Goal: Task Accomplishment & Management: Manage account settings

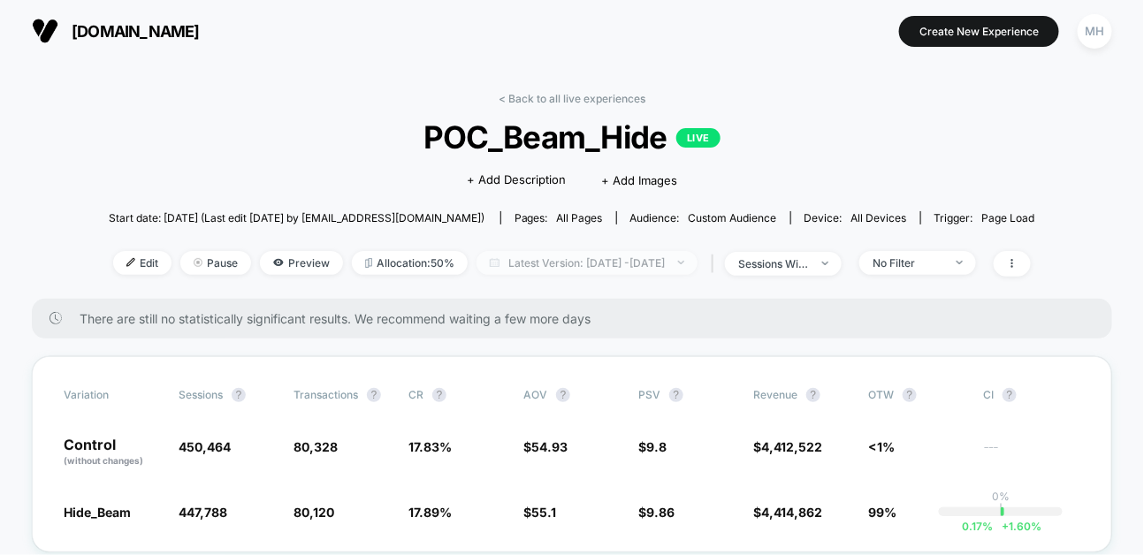
click at [553, 261] on span "Latest Version: [DATE] - [DATE]" at bounding box center [586, 263] width 221 height 24
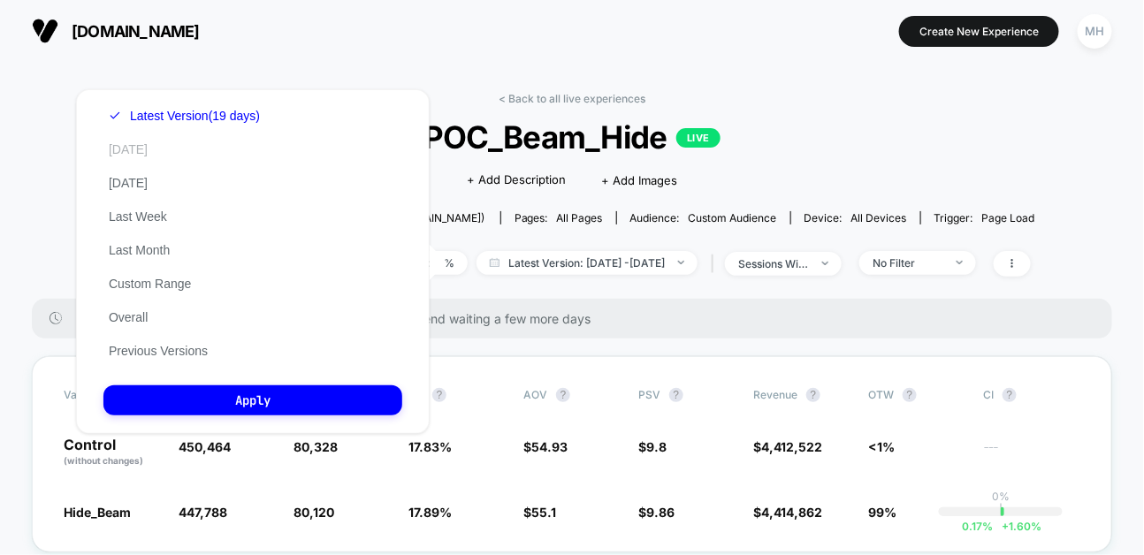
click at [141, 141] on button "[DATE]" at bounding box center [128, 149] width 50 height 16
click at [317, 385] on div "Latest Version (19 days) [DATE] [DATE] Last Week Last Month Custom Range Overal…" at bounding box center [253, 261] width 354 height 345
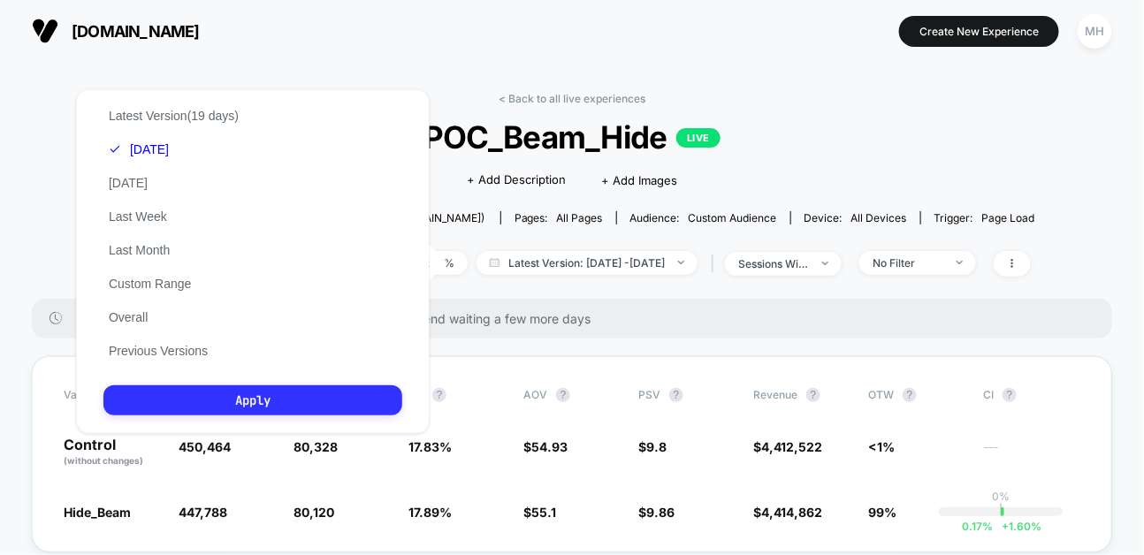
click at [320, 389] on button "Apply" at bounding box center [252, 400] width 299 height 30
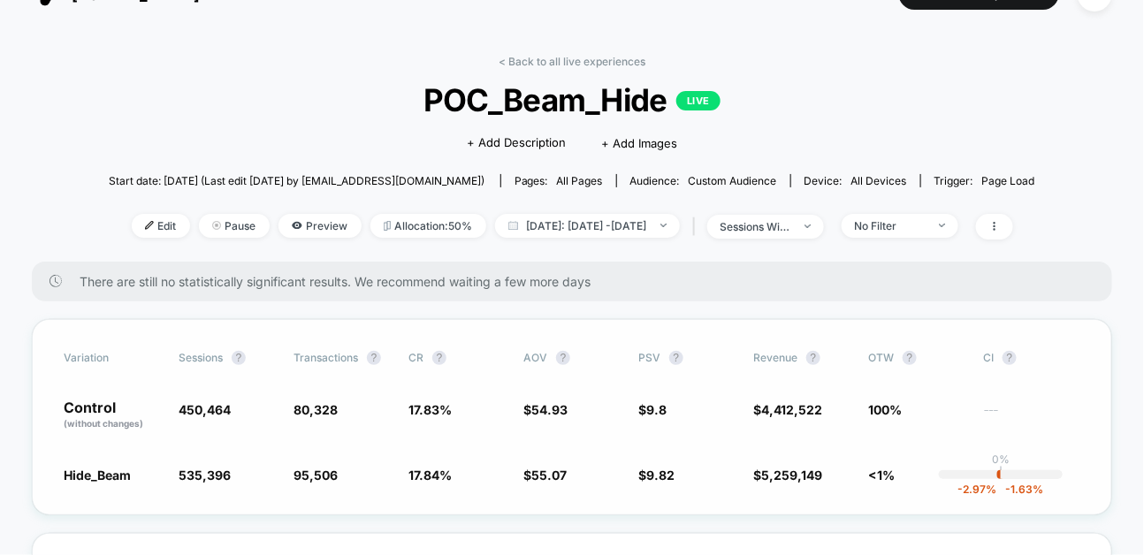
scroll to position [42, 0]
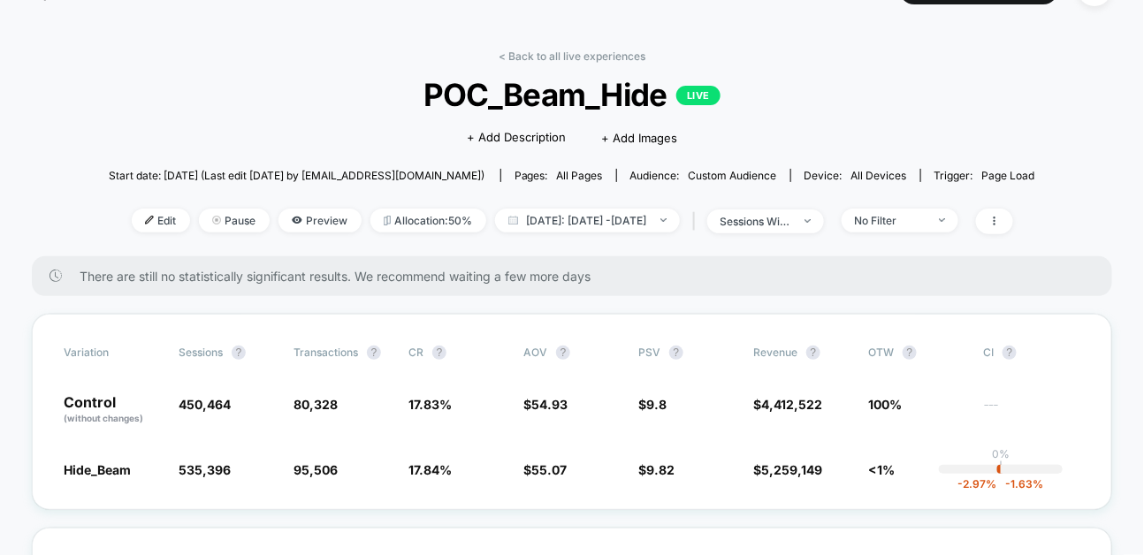
click at [905, 233] on div "Edit Pause Preview Allocation: 50% [DATE]: [DATE] - [DATE] | sessions with impr…" at bounding box center [572, 222] width 926 height 26
click at [905, 226] on span "No Filter" at bounding box center [900, 221] width 117 height 24
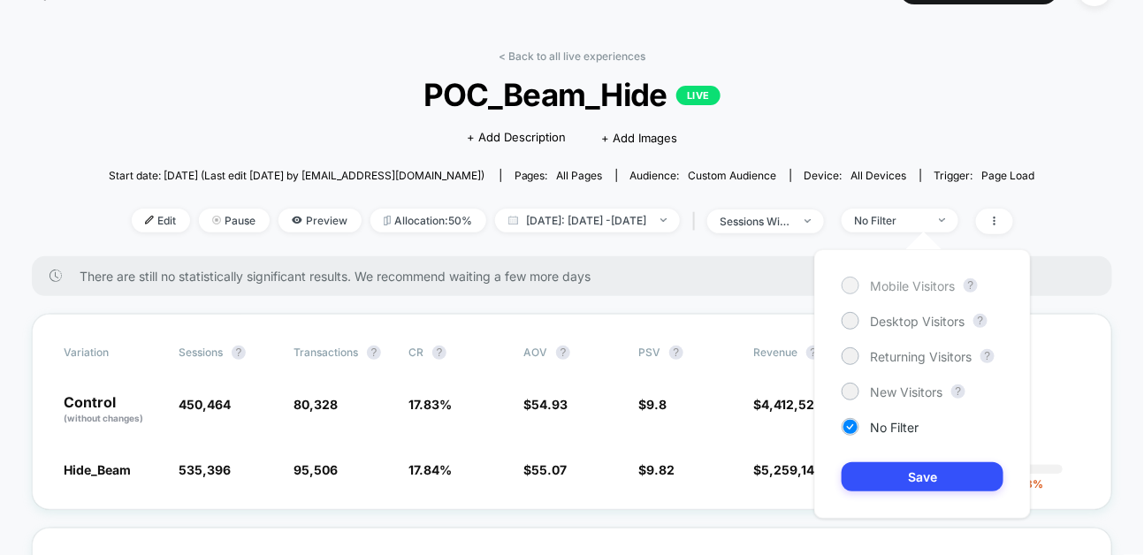
click at [854, 282] on div at bounding box center [849, 284] width 13 height 13
click at [848, 316] on div at bounding box center [849, 320] width 13 height 13
click at [864, 477] on button "Save" at bounding box center [923, 476] width 162 height 29
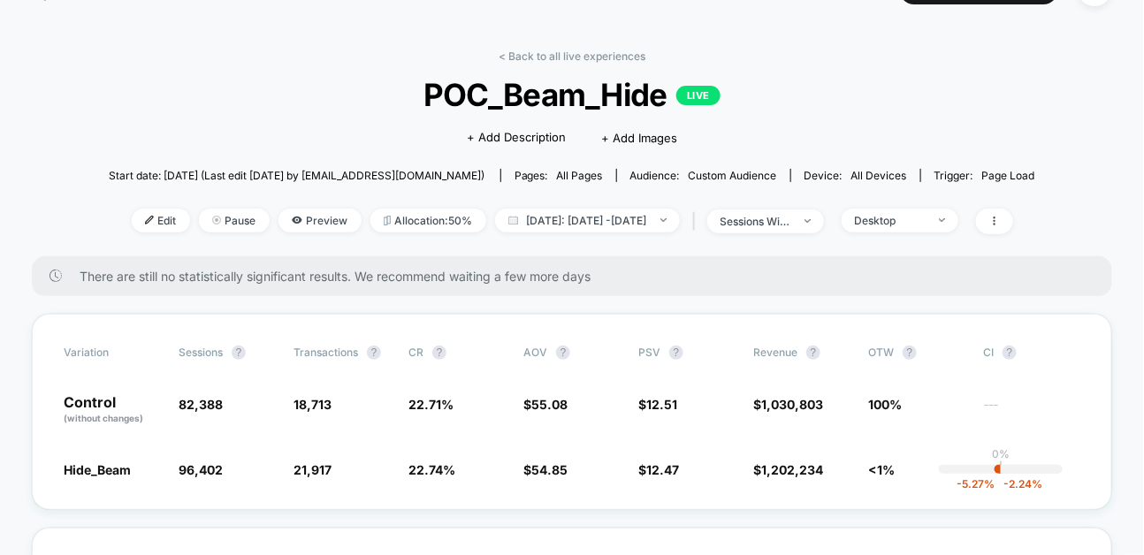
click at [944, 235] on div "< Back to all live experiences POC_Beam_Hide LIVE Click to edit experience deta…" at bounding box center [572, 153] width 926 height 207
click at [944, 228] on span "Desktop" at bounding box center [900, 221] width 117 height 24
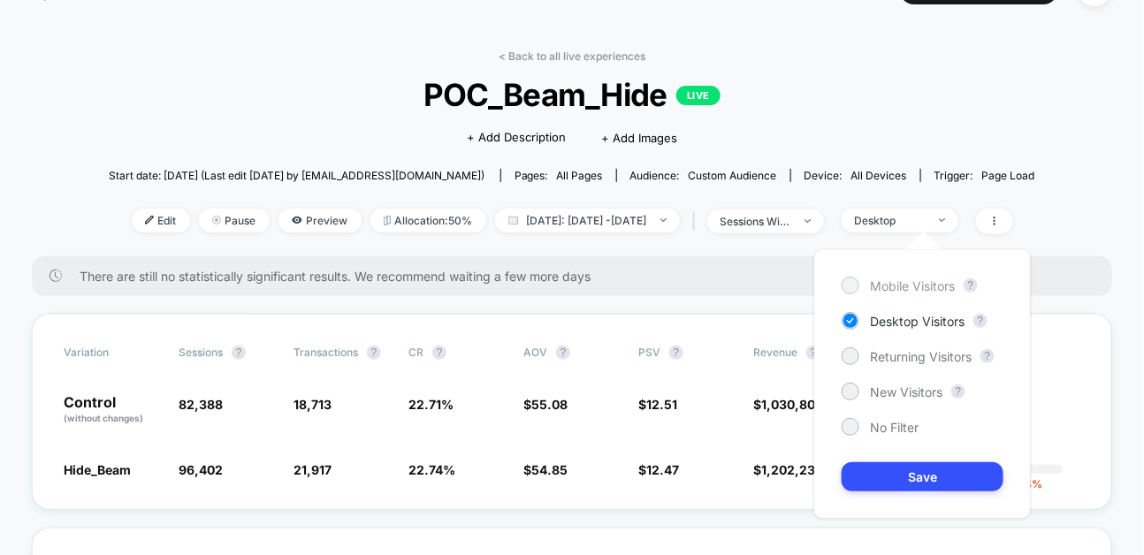
click at [875, 279] on span "Mobile Visitors" at bounding box center [912, 285] width 85 height 15
click at [912, 489] on button "Save" at bounding box center [923, 476] width 162 height 29
